Goal: Book appointment/travel/reservation

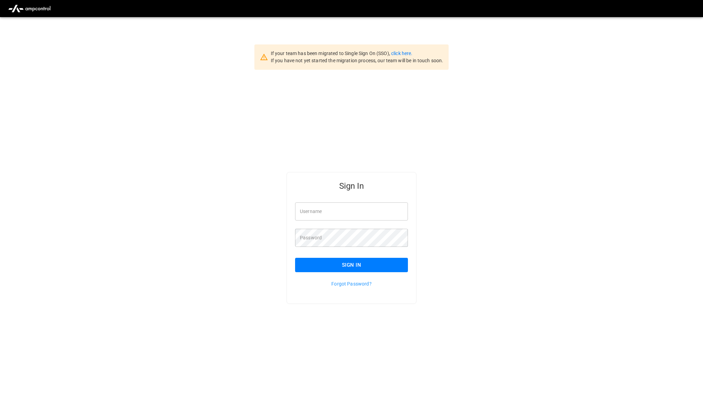
click at [309, 212] on input "Username" at bounding box center [351, 212] width 113 height 18
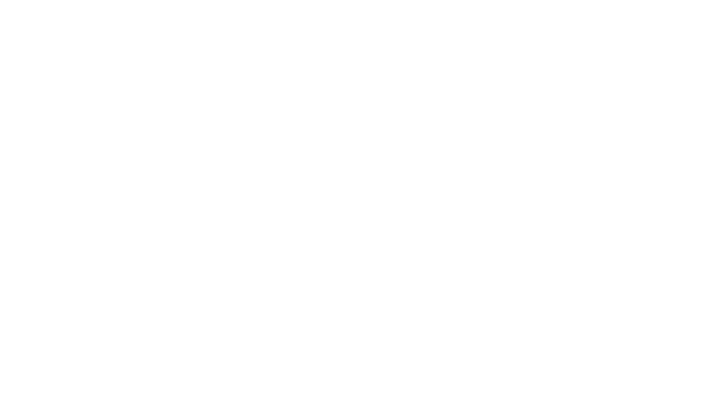
click at [128, 3] on html at bounding box center [351, 1] width 703 height 3
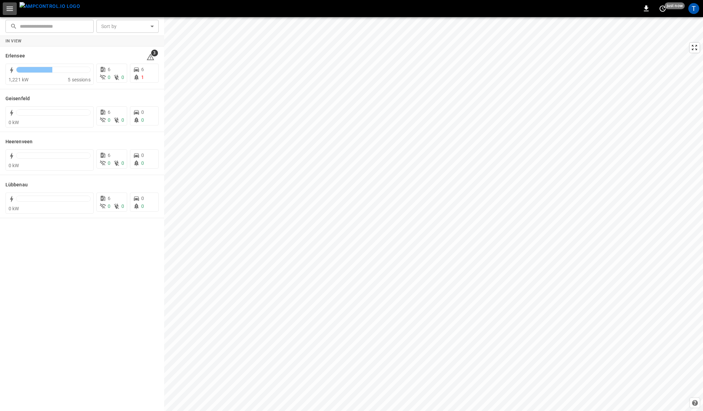
click at [12, 10] on icon "button" at bounding box center [9, 8] width 6 height 4
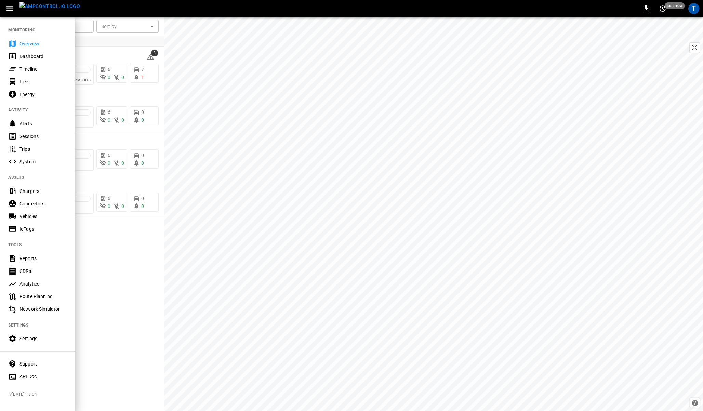
click at [12, 10] on icon "button" at bounding box center [9, 8] width 6 height 4
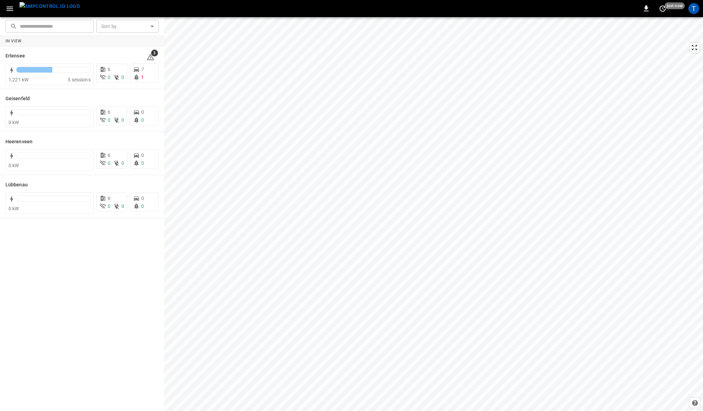
click at [12, 10] on icon "button" at bounding box center [9, 8] width 6 height 4
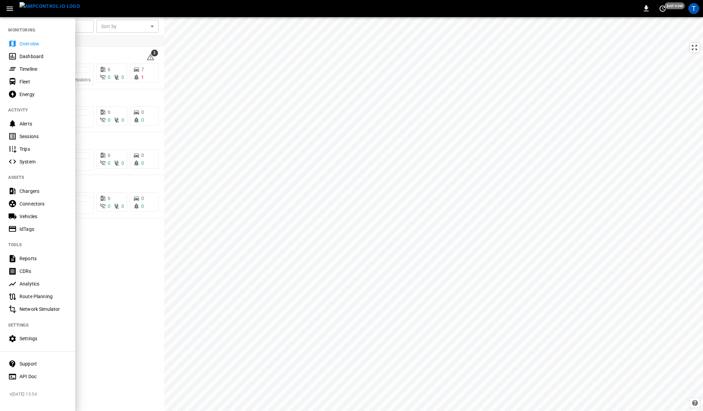
click at [23, 68] on div "Timeline" at bounding box center [43, 69] width 48 height 7
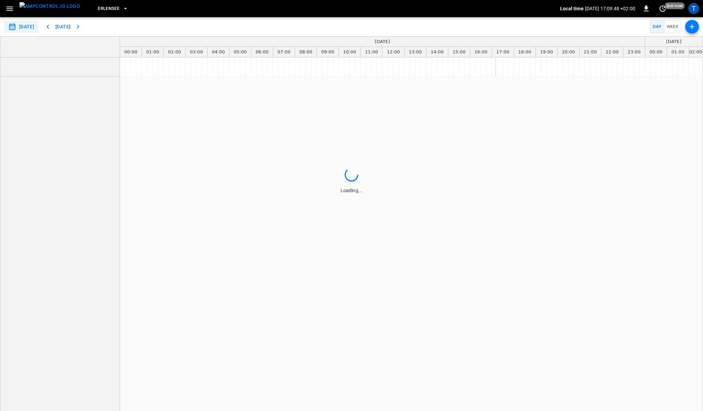
click at [346, 23] on icon "button" at bounding box center [692, 27] width 8 height 8
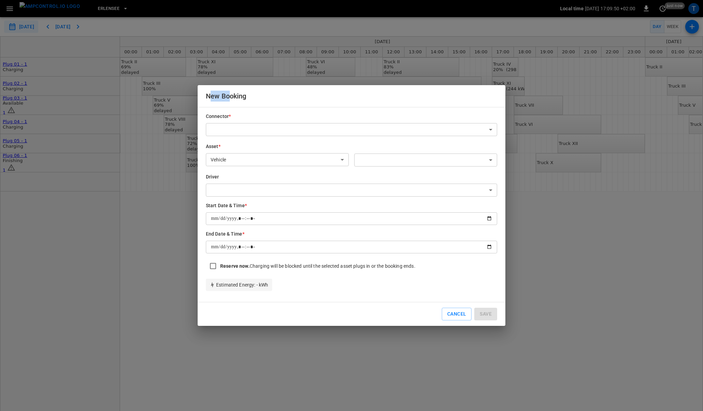
drag, startPoint x: 212, startPoint y: 99, endPoint x: 231, endPoint y: 99, distance: 18.1
click at [231, 99] on h2 "New Booking" at bounding box center [352, 96] width 308 height 22
click at [238, 99] on h2 "New Booking" at bounding box center [352, 96] width 308 height 22
drag, startPoint x: 213, startPoint y: 97, endPoint x: 237, endPoint y: 97, distance: 24.3
click at [237, 97] on h2 "New Booking" at bounding box center [352, 96] width 308 height 22
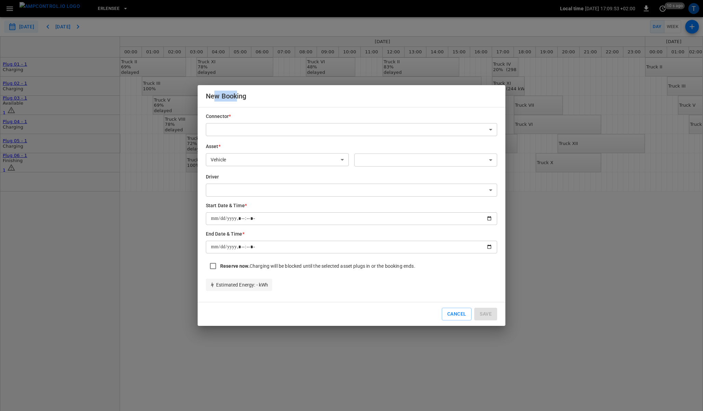
click at [243, 96] on h2 "New Booking" at bounding box center [352, 96] width 308 height 22
drag, startPoint x: 209, startPoint y: 95, endPoint x: 238, endPoint y: 94, distance: 28.7
click at [238, 94] on h2 "New Booking" at bounding box center [352, 96] width 308 height 22
click at [255, 95] on h2 "New Booking" at bounding box center [352, 96] width 308 height 22
click at [346, 319] on button "Cancel" at bounding box center [457, 314] width 30 height 13
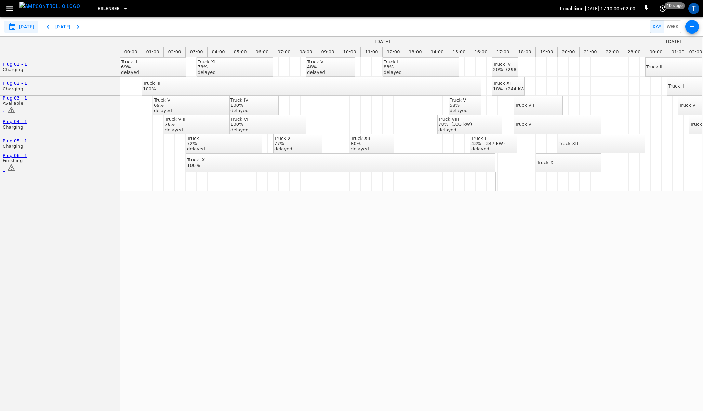
type input "**********"
click at [346, 122] on div "Truck VIII" at bounding box center [456, 119] width 34 height 5
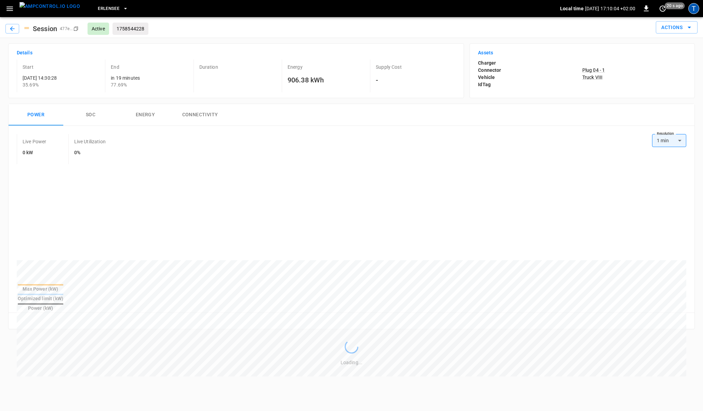
click at [346, 12] on div "T" at bounding box center [694, 8] width 11 height 11
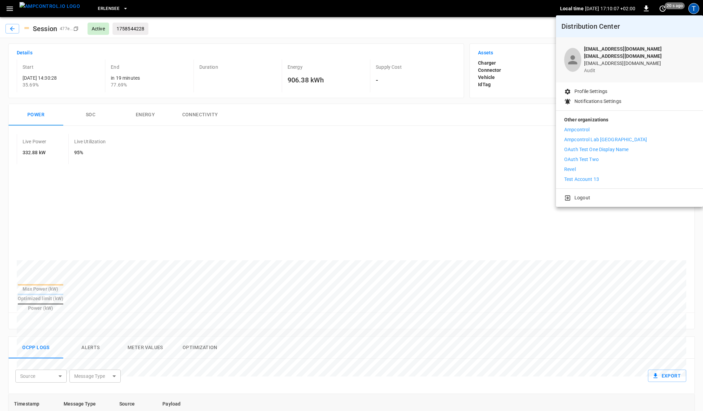
click at [219, 28] on div at bounding box center [351, 205] width 703 height 411
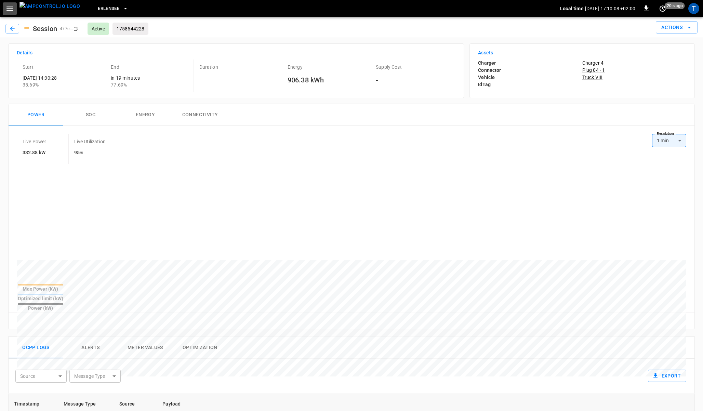
click at [9, 9] on icon "button" at bounding box center [9, 8] width 9 height 9
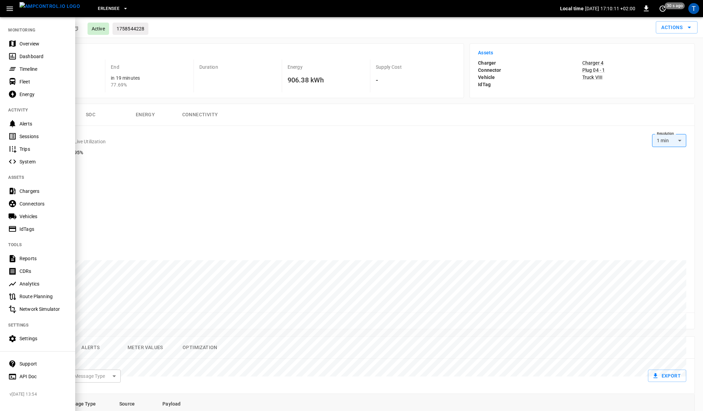
click at [36, 332] on nav "MONITORING Overview Dashboard Timeline Fleet Energy ACTIVITY Alerts Sessions Tr…" at bounding box center [37, 200] width 75 height 369
click at [32, 335] on div "Settings" at bounding box center [43, 338] width 48 height 7
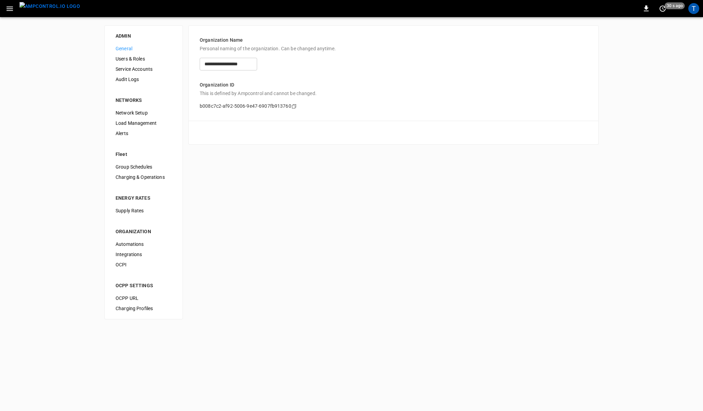
click at [133, 58] on span "Users & Roles" at bounding box center [144, 58] width 56 height 7
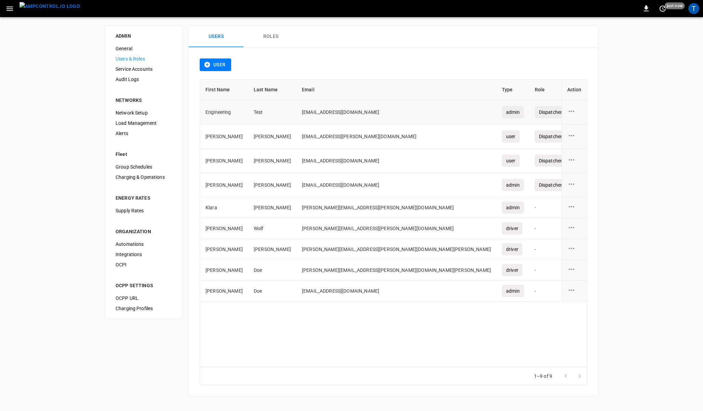
click at [346, 112] on icon "user action options" at bounding box center [572, 111] width 9 height 9
click at [346, 69] on div at bounding box center [351, 205] width 703 height 411
click at [346, 113] on icon "user action options" at bounding box center [572, 111] width 9 height 9
click at [346, 49] on div at bounding box center [351, 205] width 703 height 411
click at [346, 12] on div "T" at bounding box center [694, 8] width 11 height 11
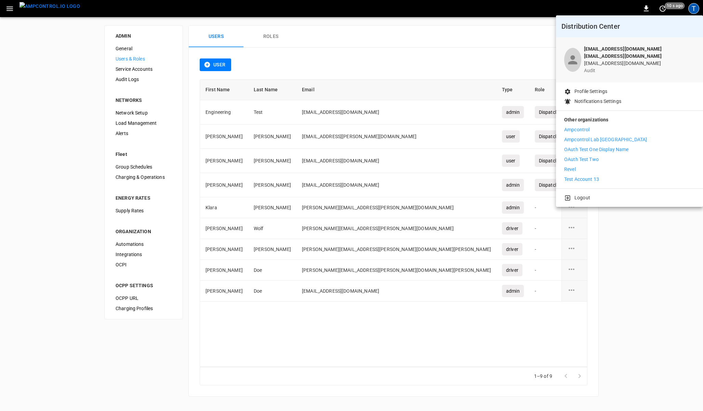
click at [346, 59] on div at bounding box center [351, 205] width 703 height 411
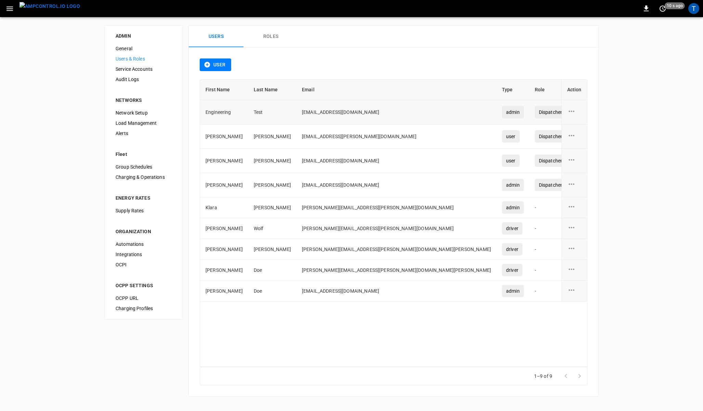
click at [346, 108] on icon "user action options" at bounding box center [572, 111] width 9 height 9
click at [346, 89] on div at bounding box center [351, 205] width 703 height 411
drag, startPoint x: 277, startPoint y: 113, endPoint x: 342, endPoint y: 115, distance: 65.0
click at [342, 115] on td "[EMAIL_ADDRESS][DOMAIN_NAME]" at bounding box center [397, 112] width 200 height 24
click at [346, 8] on div "T" at bounding box center [694, 8] width 11 height 11
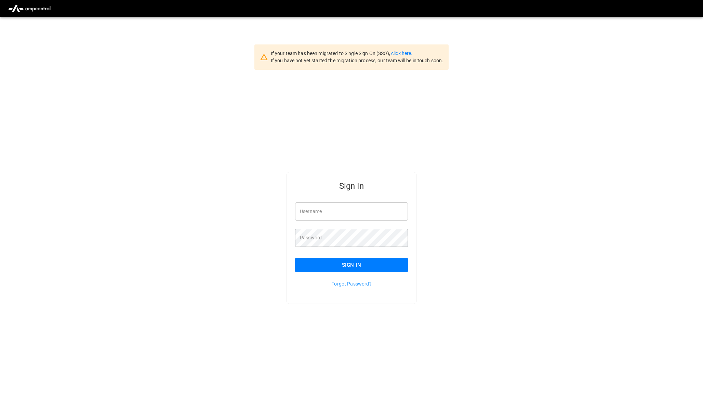
click at [340, 209] on input "Username" at bounding box center [351, 212] width 113 height 18
type input "**********"
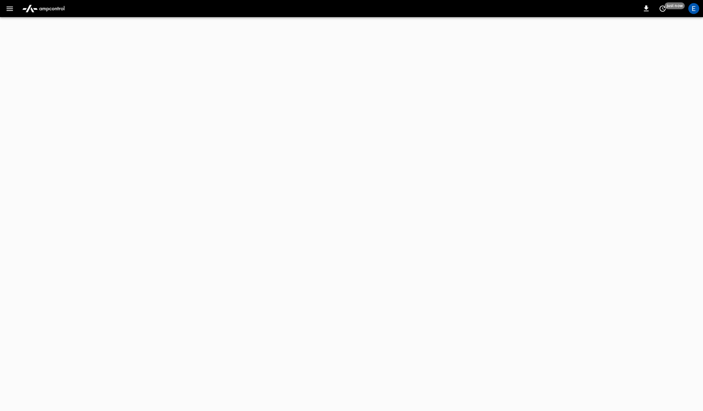
click at [7, 8] on icon "button" at bounding box center [9, 8] width 6 height 4
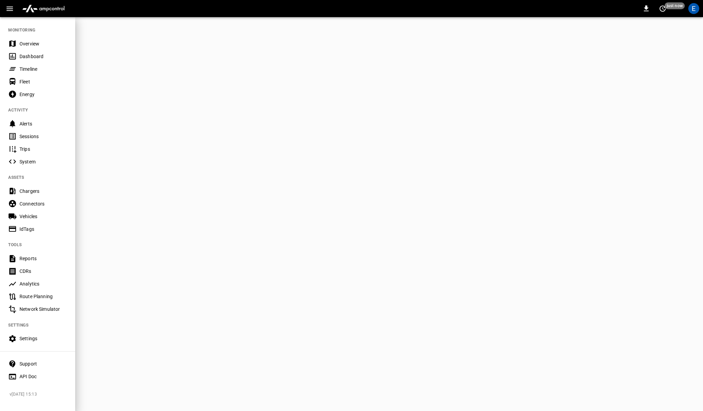
click at [35, 70] on div "Timeline" at bounding box center [43, 69] width 48 height 7
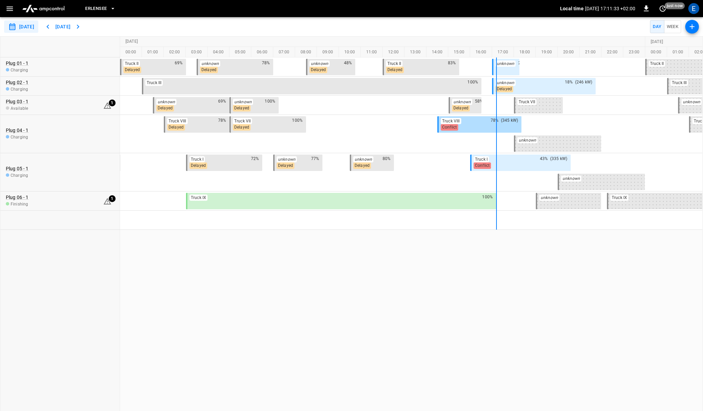
click at [494, 125] on div "Conflict" at bounding box center [479, 127] width 77 height 6
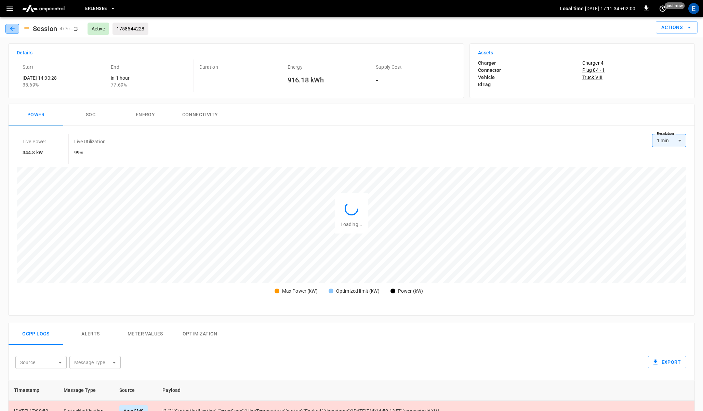
click at [12, 29] on icon "button" at bounding box center [12, 28] width 7 height 7
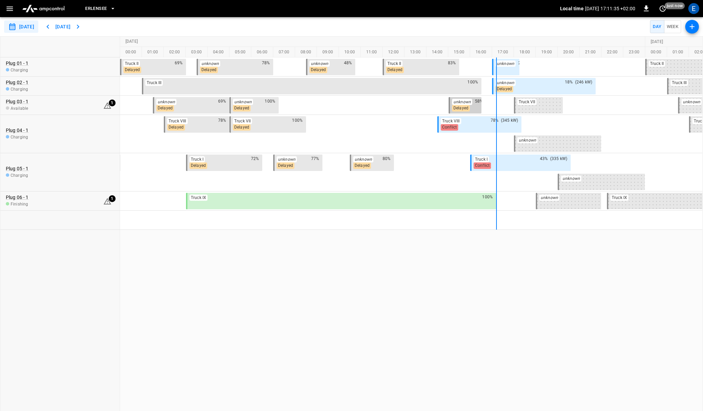
click at [468, 100] on em "unknown" at bounding box center [462, 102] width 17 height 5
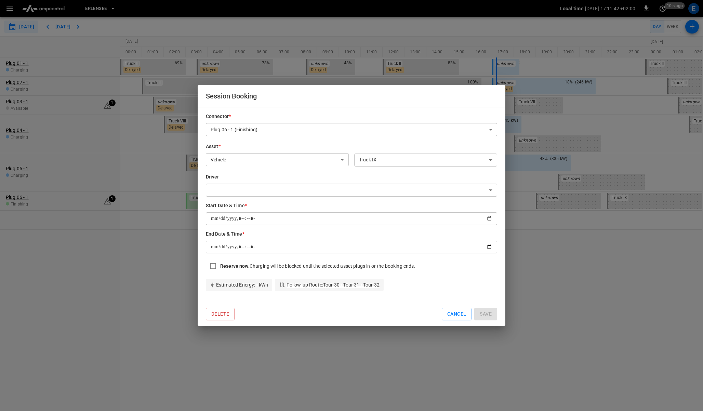
type input "**********"
click at [457, 316] on button "Cancel" at bounding box center [457, 314] width 30 height 13
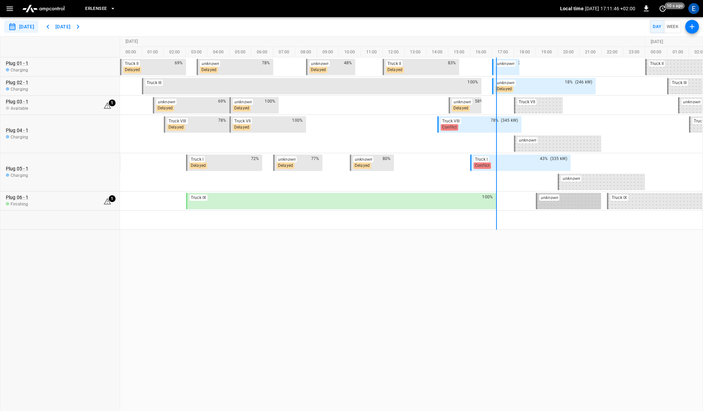
click at [562, 203] on div "unknown" at bounding box center [568, 201] width 65 height 16
click at [687, 35] on icon "Close" at bounding box center [687, 33] width 7 height 7
click at [375, 162] on div "unknown 80%" at bounding box center [371, 159] width 37 height 6
click at [688, 33] on icon "Close" at bounding box center [687, 33] width 7 height 7
click at [664, 71] on div "Truck II" at bounding box center [678, 67] width 65 height 16
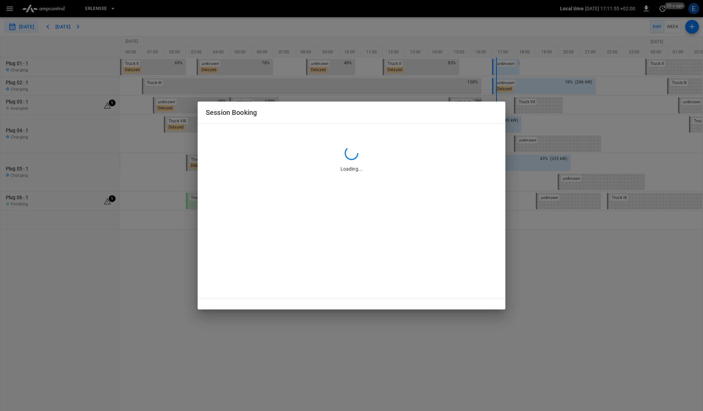
type input "**********"
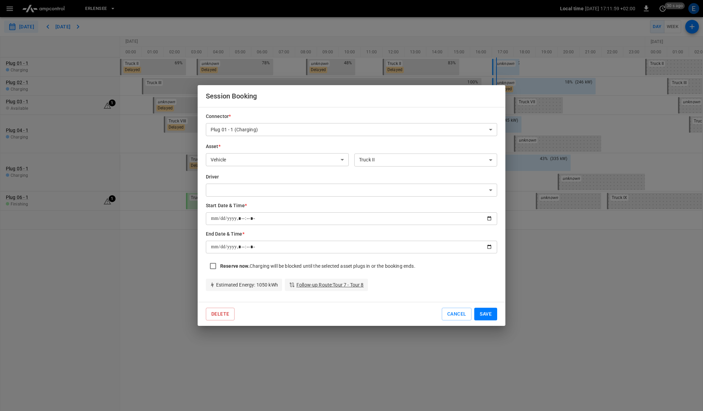
type input "**********"
